Goal: Information Seeking & Learning: Learn about a topic

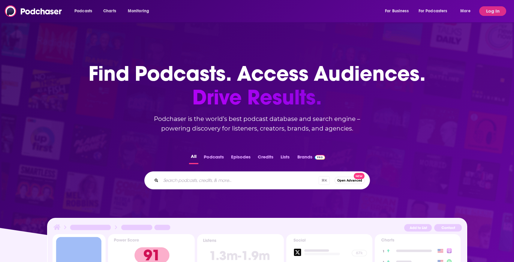
click at [351, 179] on span "Open Advanced" at bounding box center [349, 180] width 25 height 3
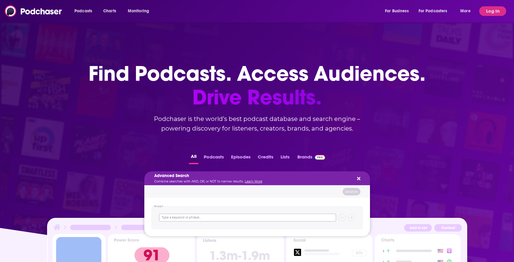
click at [229, 217] on input "Search podcasts, credits, & more..." at bounding box center [247, 218] width 177 height 8
type input "mental health"
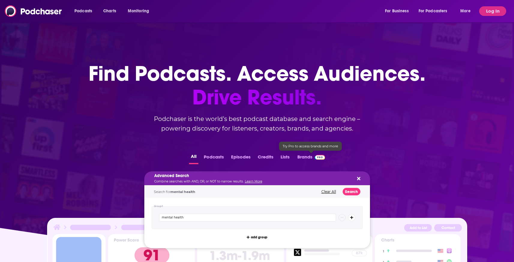
click at [318, 154] on span at bounding box center [320, 157] width 10 height 6
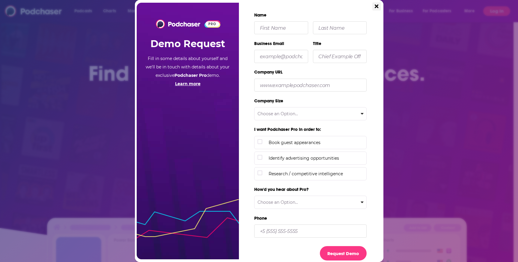
click at [376, 5] on icon "Close" at bounding box center [377, 6] width 4 height 5
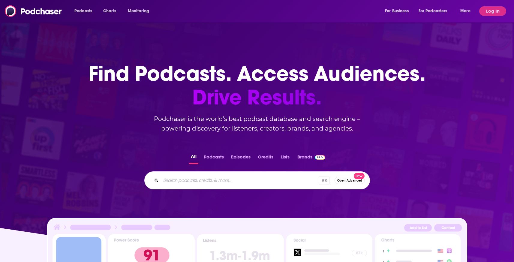
click at [229, 182] on input "Search podcasts, credits, & more..." at bounding box center [240, 180] width 158 height 10
click at [350, 179] on span "Open Advanced" at bounding box center [349, 180] width 25 height 3
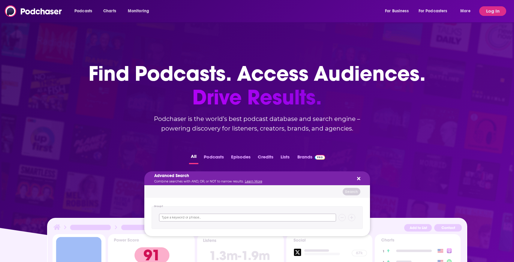
click at [199, 218] on input "Search podcasts, credits, & more..." at bounding box center [247, 218] width 177 height 8
type input "mental health"
click at [351, 216] on icon "Search podcasts, credits, & more..." at bounding box center [351, 217] width 3 height 3
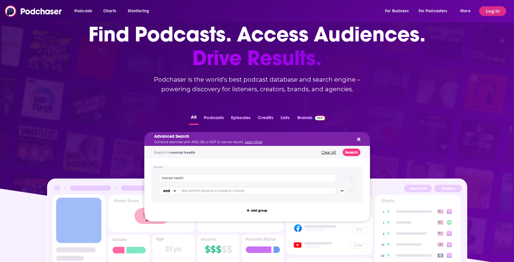
scroll to position [48, 0]
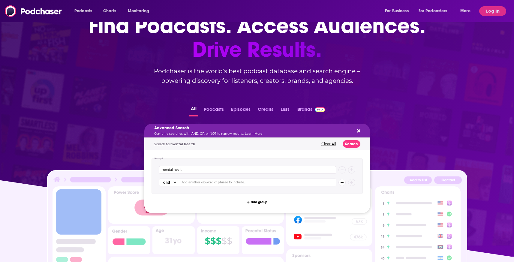
click at [329, 143] on button "Clear All" at bounding box center [328, 143] width 18 height 5
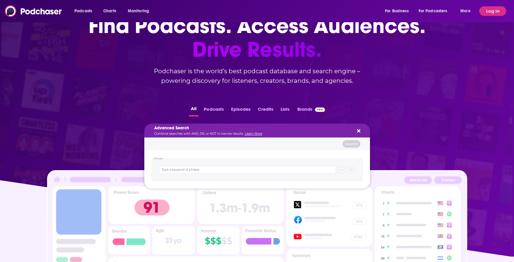
click at [357, 129] on icon "Search podcasts, credits, & more..." at bounding box center [358, 130] width 3 height 5
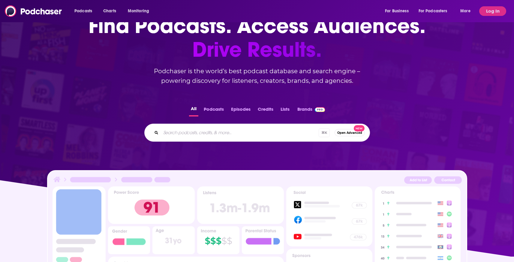
click at [274, 130] on input "Search podcasts, credits, & more..." at bounding box center [240, 133] width 158 height 10
type input "mental health"
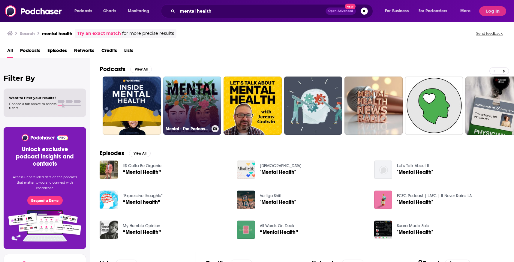
click at [194, 104] on link "Mental - The Podcast to Destigmatise Mental Health" at bounding box center [192, 105] width 58 height 58
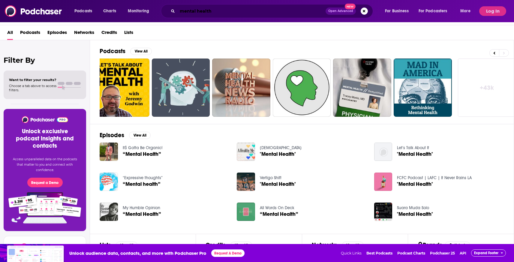
click at [190, 10] on input "mental health" at bounding box center [251, 11] width 148 height 10
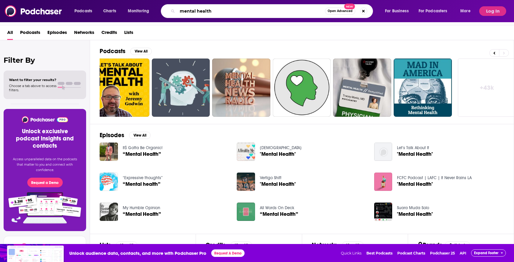
click at [190, 10] on input "mental health" at bounding box center [251, 11] width 148 height 10
type input "body positivity"
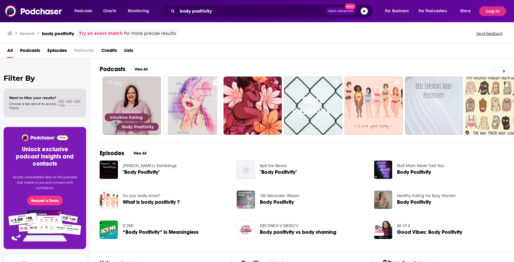
click at [343, 11] on span "Open Advanced" at bounding box center [340, 11] width 25 height 3
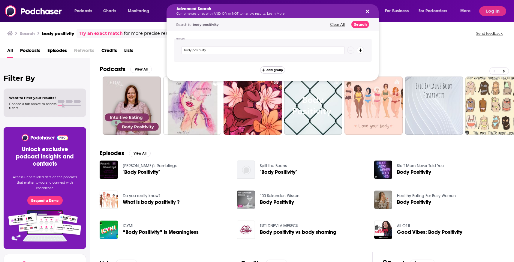
click at [276, 67] on button "add group" at bounding box center [272, 69] width 25 height 7
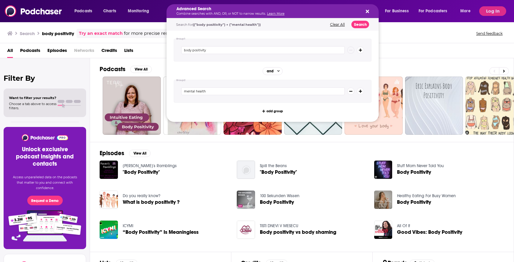
type input "mental health"
click at [274, 107] on button "add group" at bounding box center [272, 110] width 25 height 7
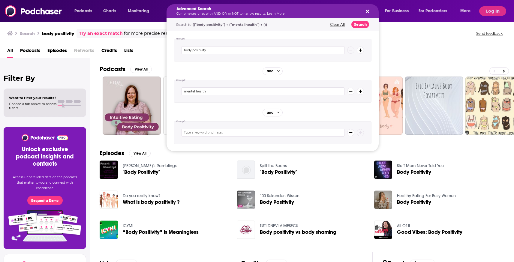
type input "d"
type input "feminist"
click at [363, 22] on button "Search" at bounding box center [360, 24] width 18 height 7
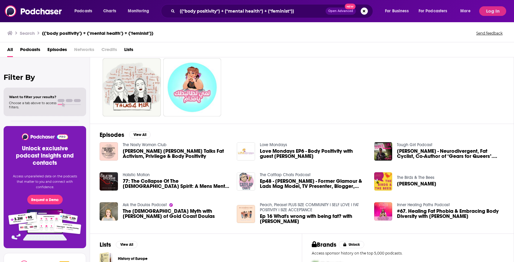
scroll to position [34, 0]
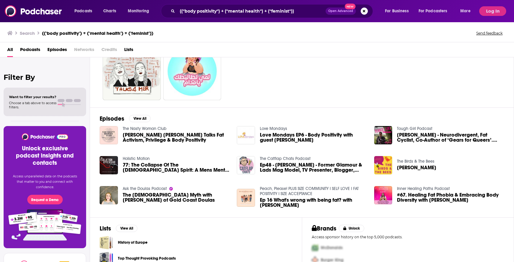
click at [103, 139] on img "Lacey Jade Christie Talks Fat Activism, Privilege & Body Positivity" at bounding box center [109, 135] width 18 height 18
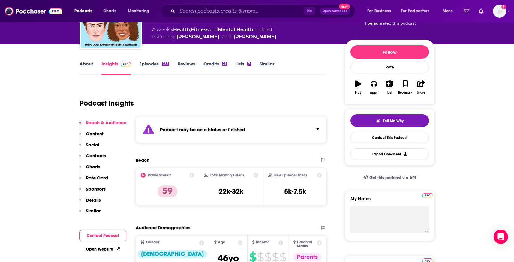
scroll to position [29, 0]
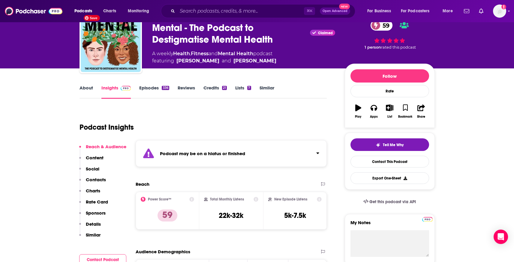
click at [152, 90] on link "Episodes 336" at bounding box center [154, 92] width 30 height 14
